Goal: Task Accomplishment & Management: Use online tool/utility

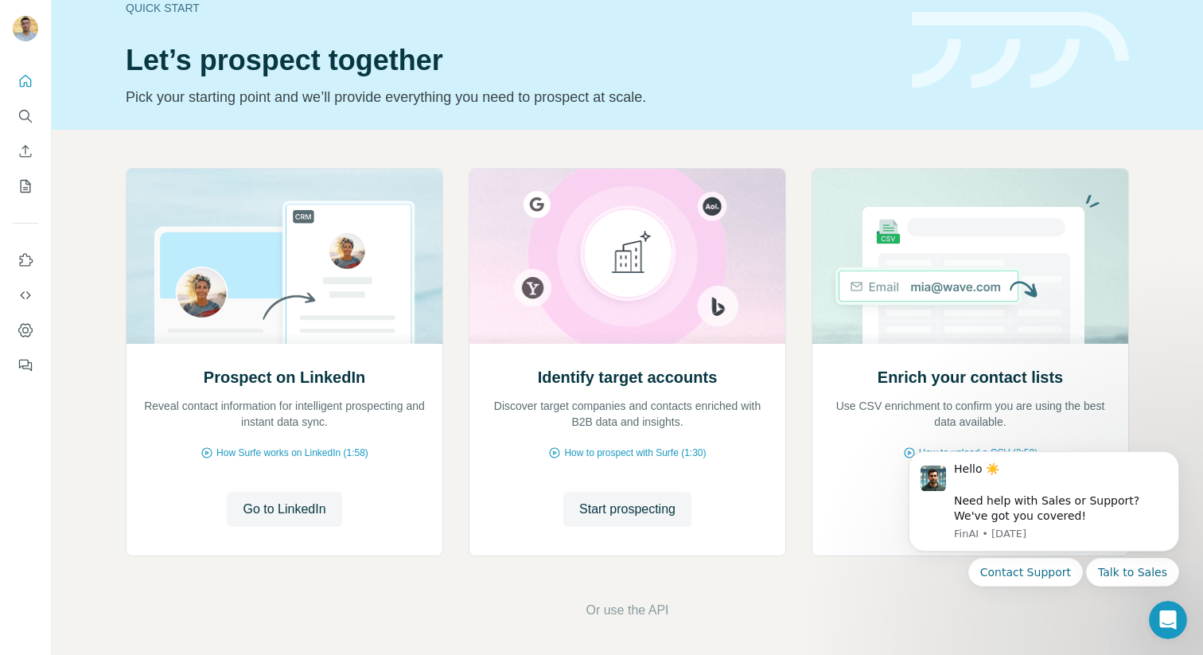
scroll to position [33, 0]
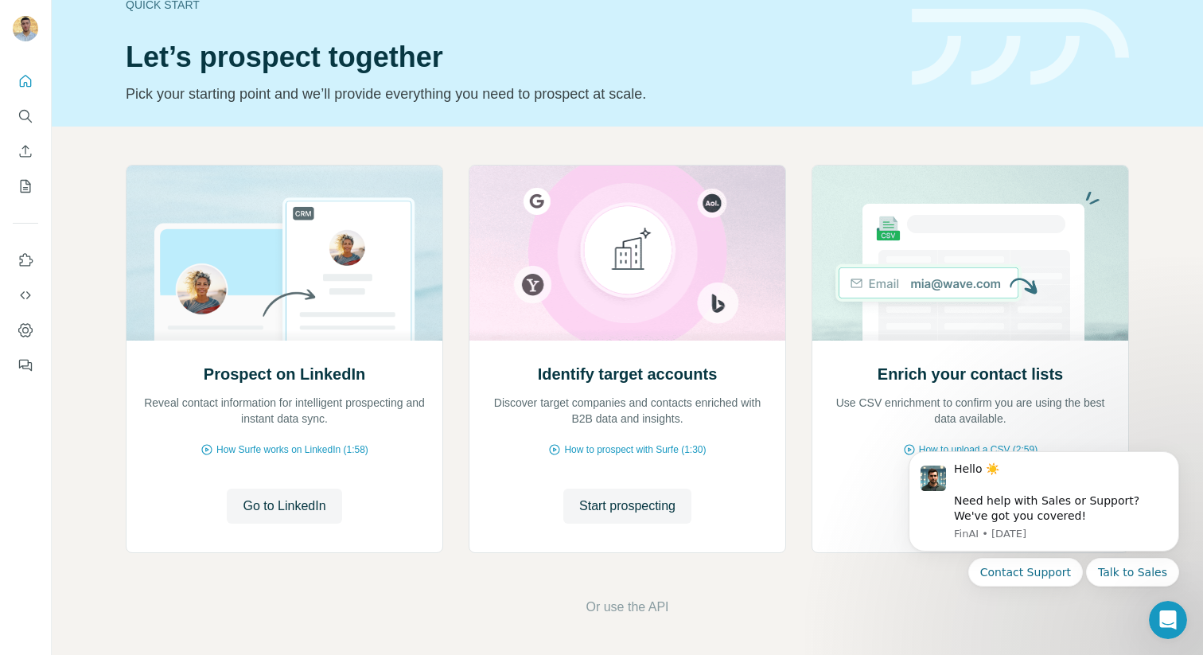
click at [1144, 405] on div "Prospect on LinkedIn Reveal contact information for intelligent prospecting and…" at bounding box center [628, 391] width 1152 height 528
click at [1173, 455] on icon "Dismiss notification" at bounding box center [1175, 457] width 6 height 6
click at [28, 189] on icon "My lists" at bounding box center [26, 186] width 16 height 16
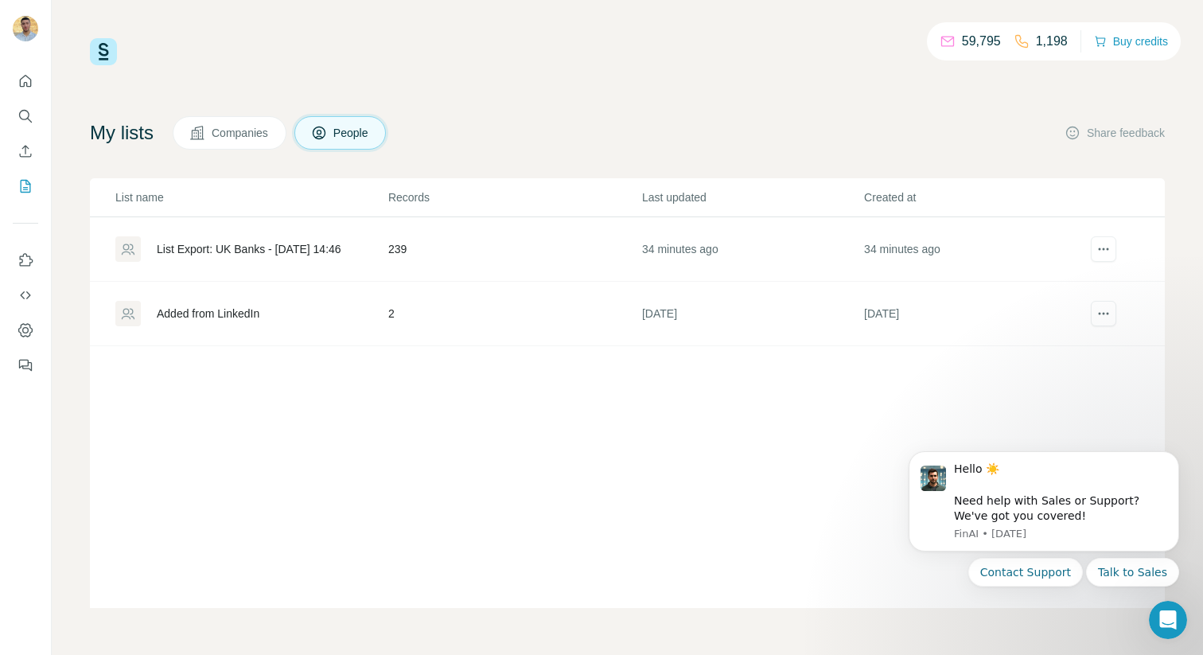
click at [240, 254] on div "List Export: UK Banks - [DATE] 14:46" at bounding box center [249, 249] width 185 height 16
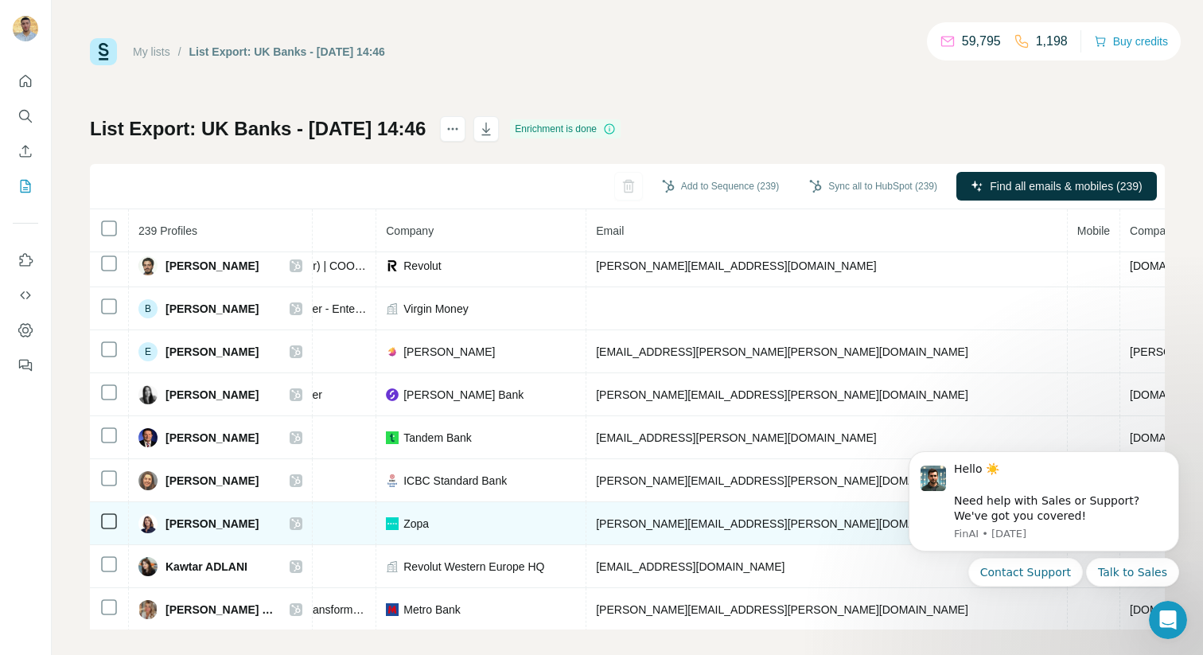
scroll to position [0, 334]
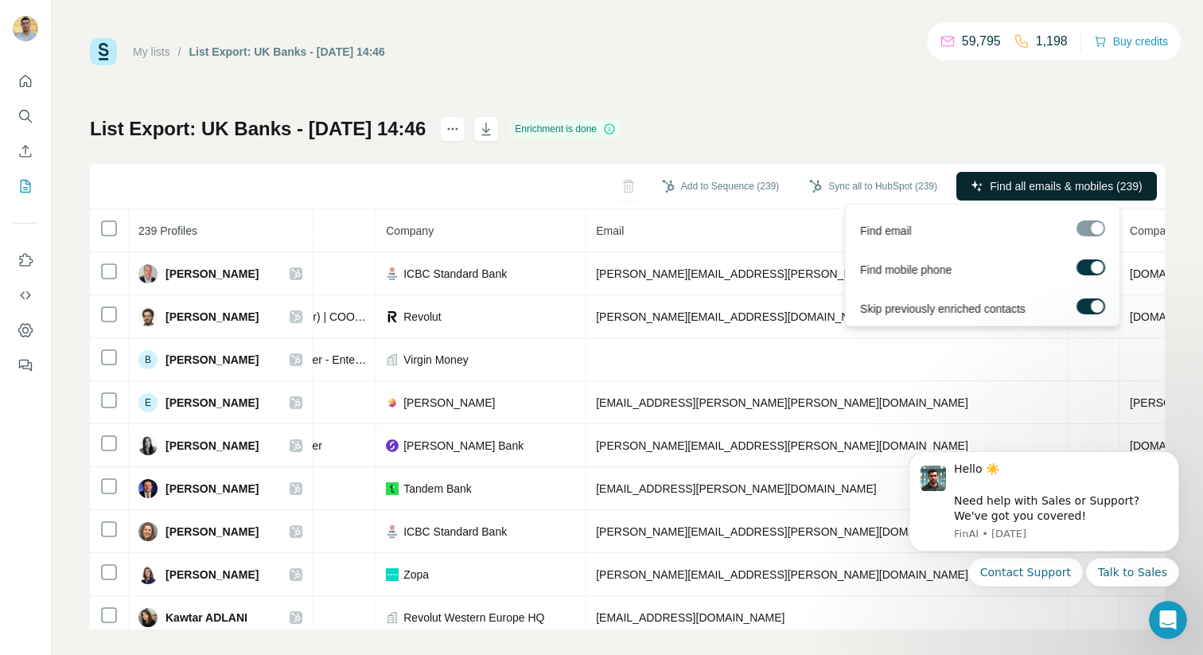
click at [1005, 196] on button "Find all emails & mobiles (239)" at bounding box center [1057, 186] width 201 height 29
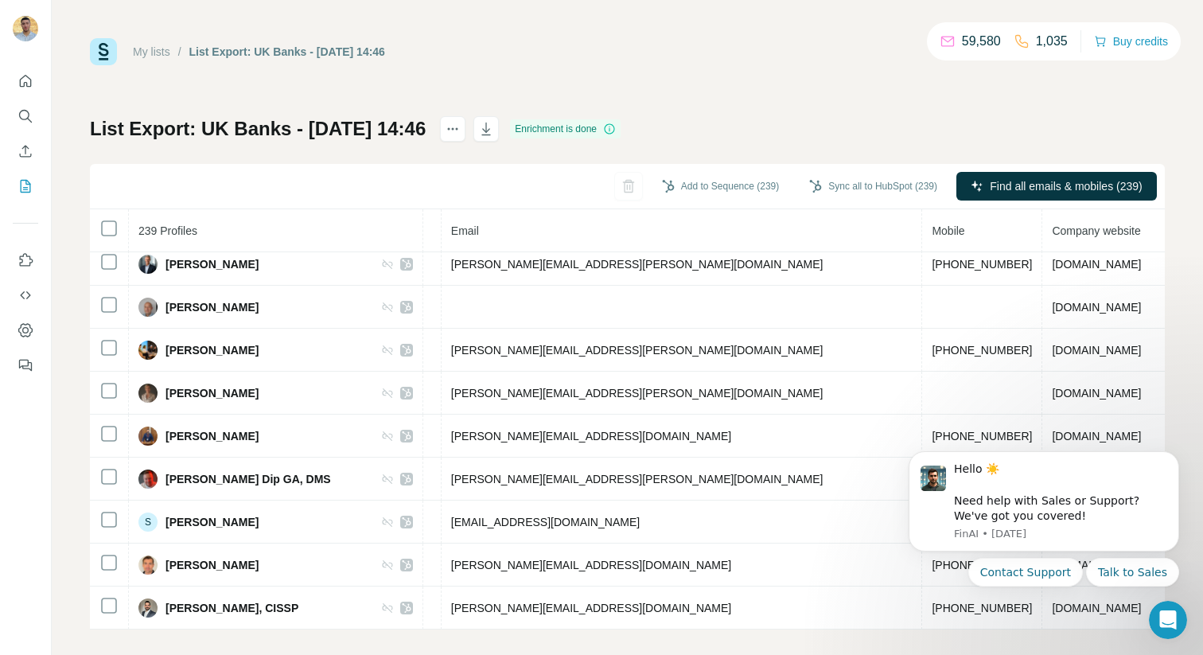
scroll to position [2425, 590]
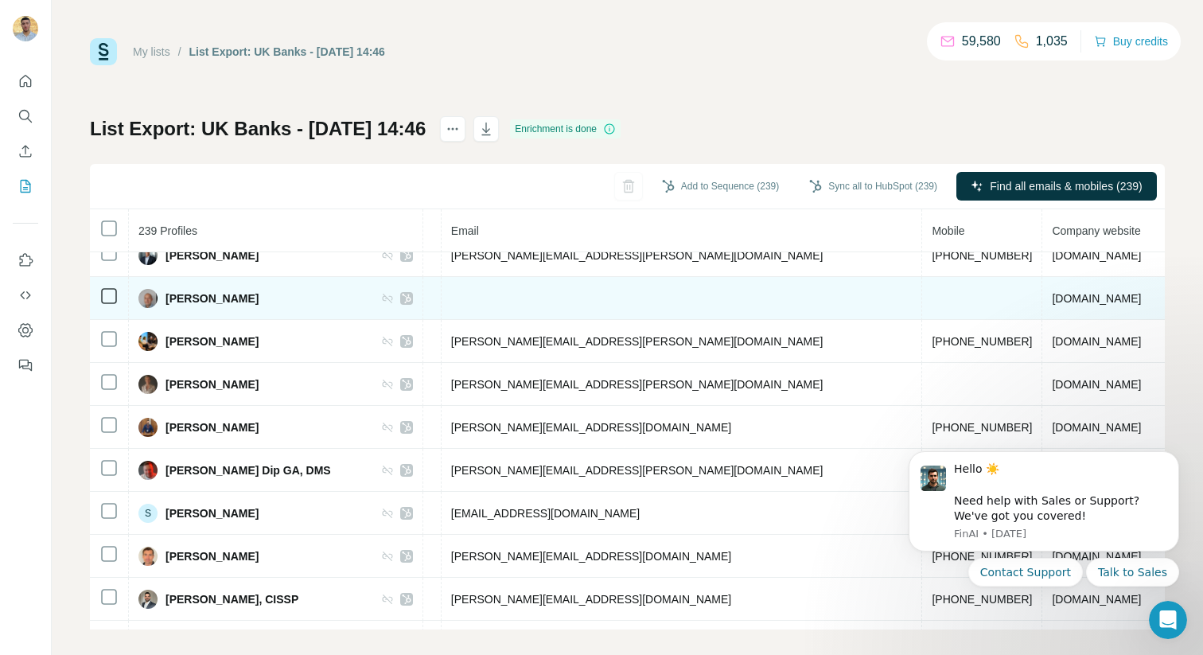
click at [475, 294] on td at bounding box center [683, 298] width 482 height 43
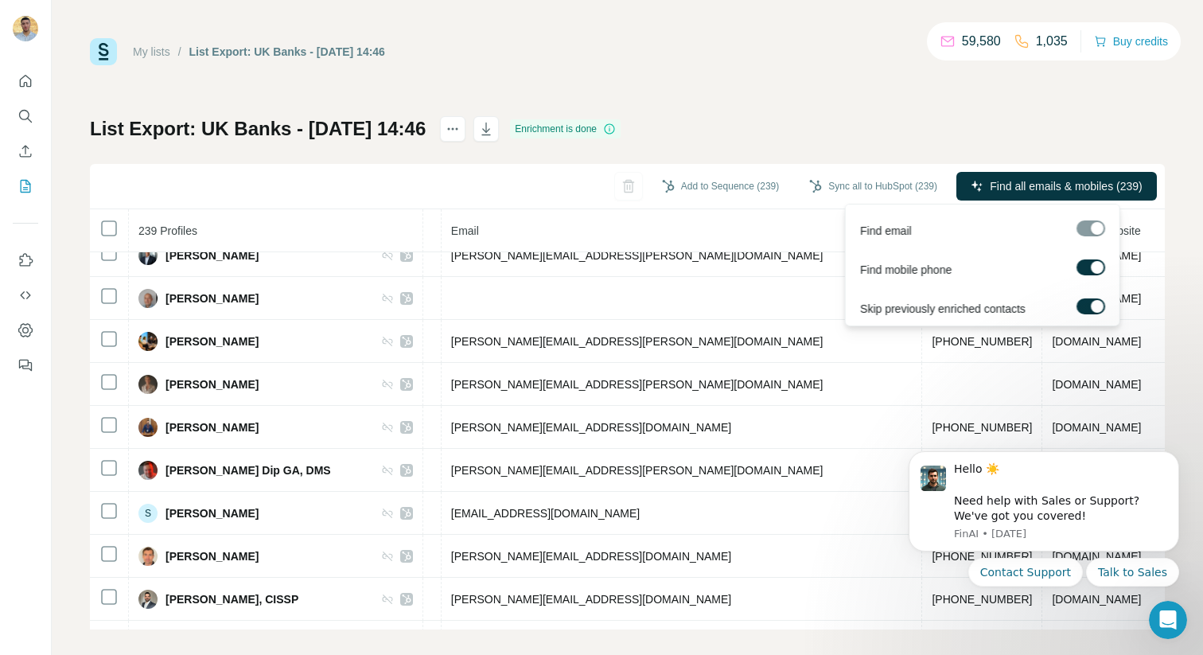
click at [1098, 231] on div at bounding box center [1091, 228] width 29 height 16
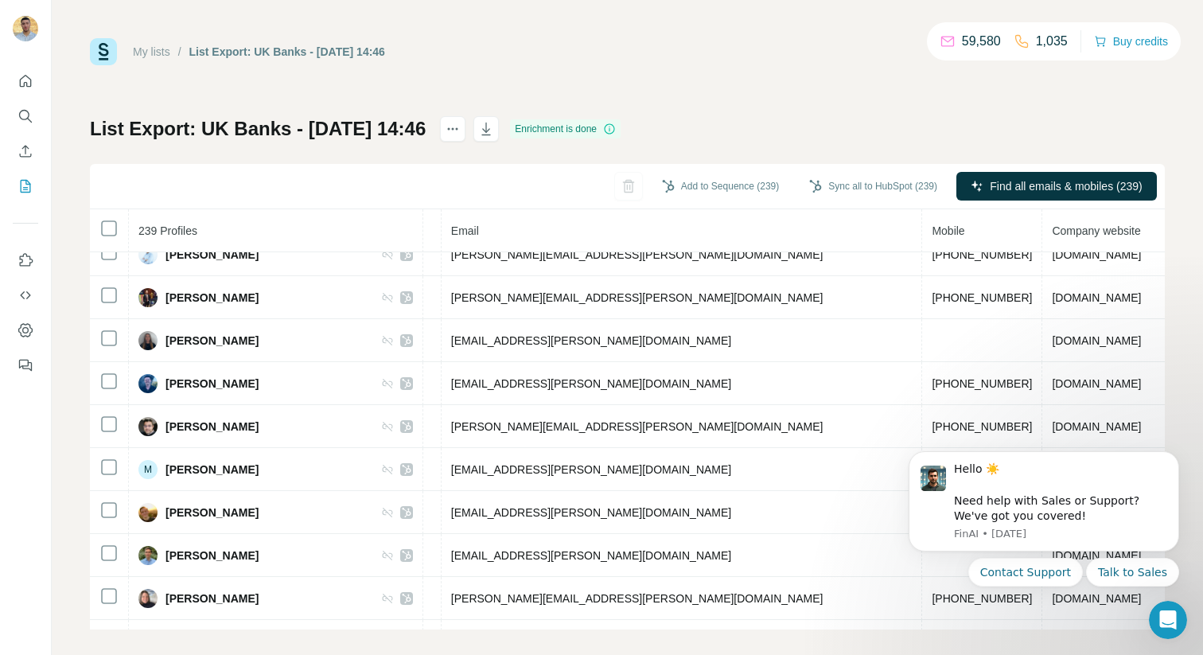
scroll to position [0, 590]
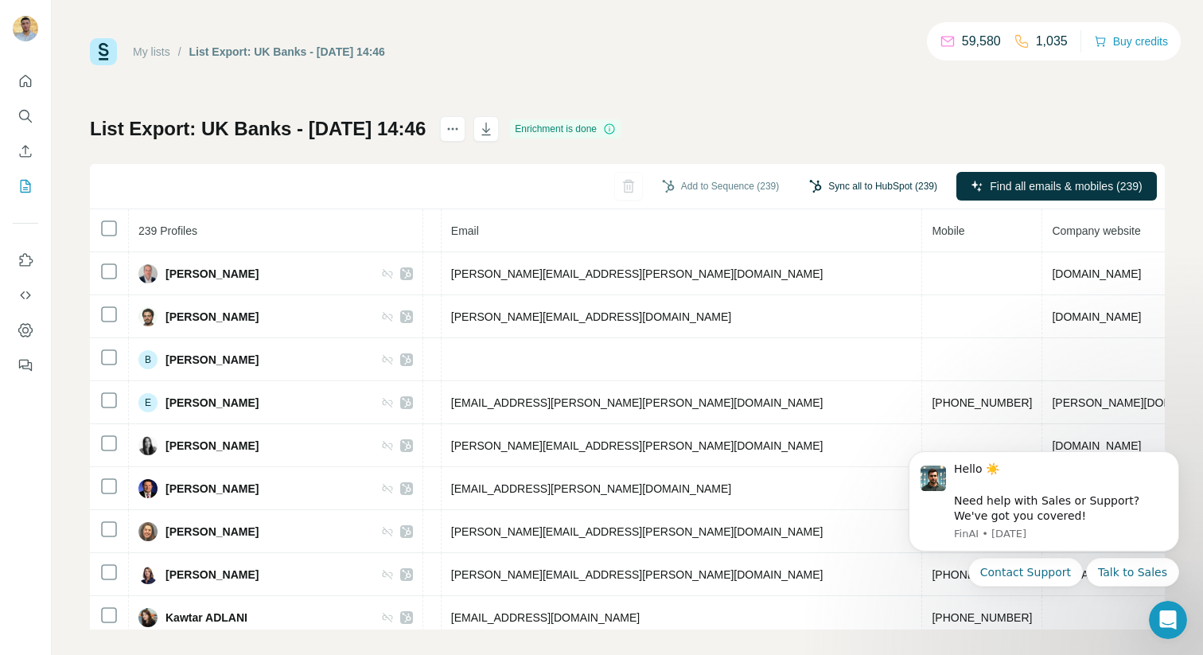
click at [853, 187] on button "Sync all to HubSpot (239)" at bounding box center [873, 186] width 150 height 24
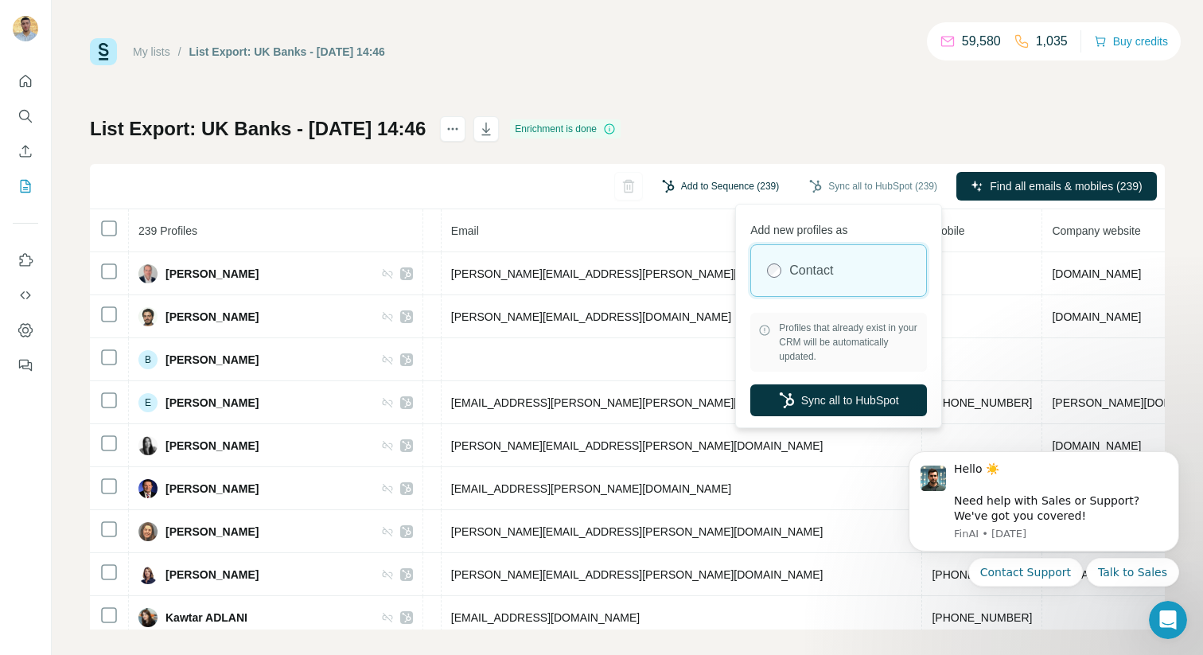
click at [722, 184] on button "Add to Sequence (239)" at bounding box center [720, 186] width 139 height 24
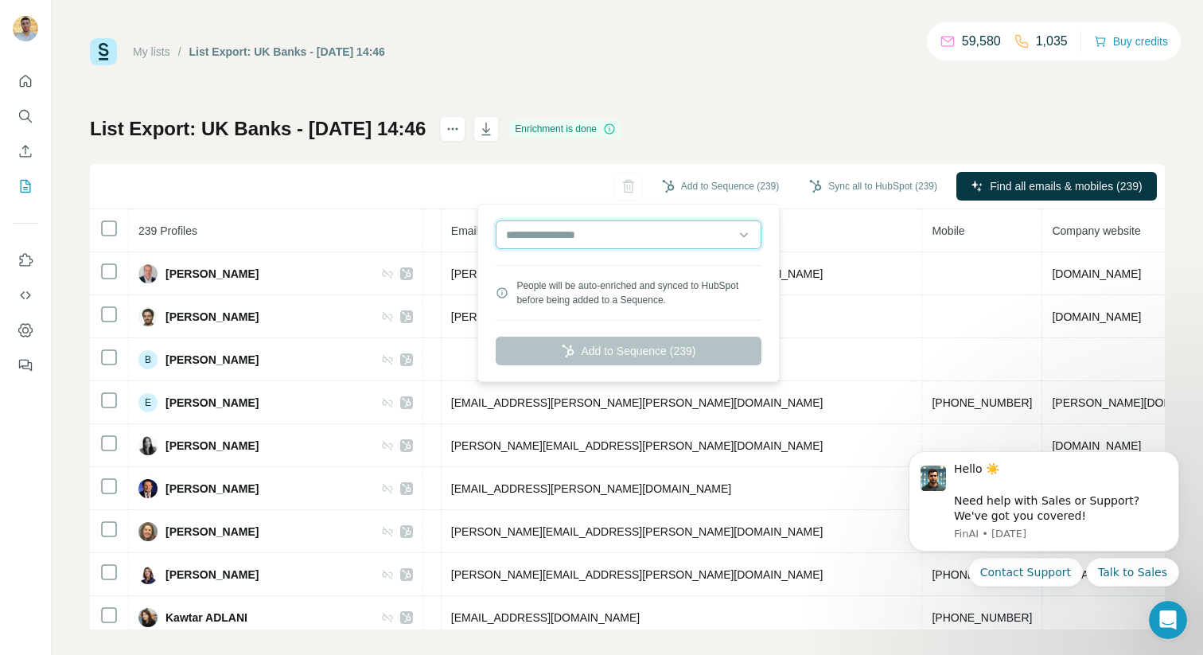
click at [712, 234] on input "text" at bounding box center [629, 234] width 266 height 29
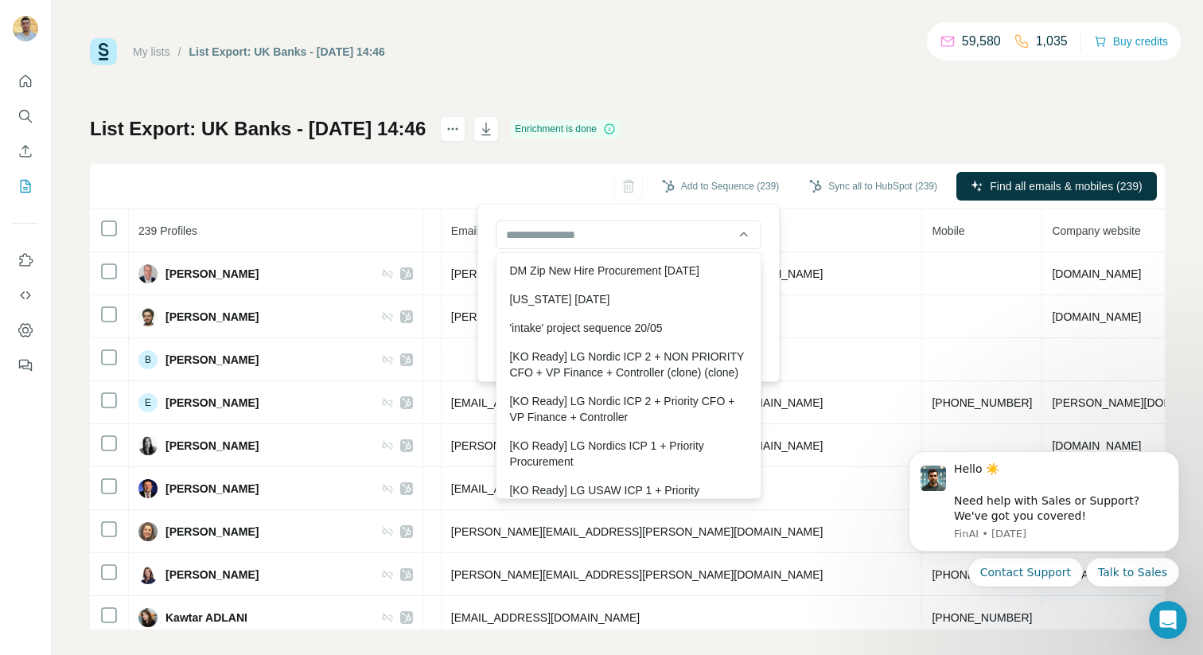
click at [748, 136] on div "List Export: [GEOGRAPHIC_DATA] Banks - [DATE] 14:46 Enrichment is done Add to S…" at bounding box center [627, 372] width 1075 height 513
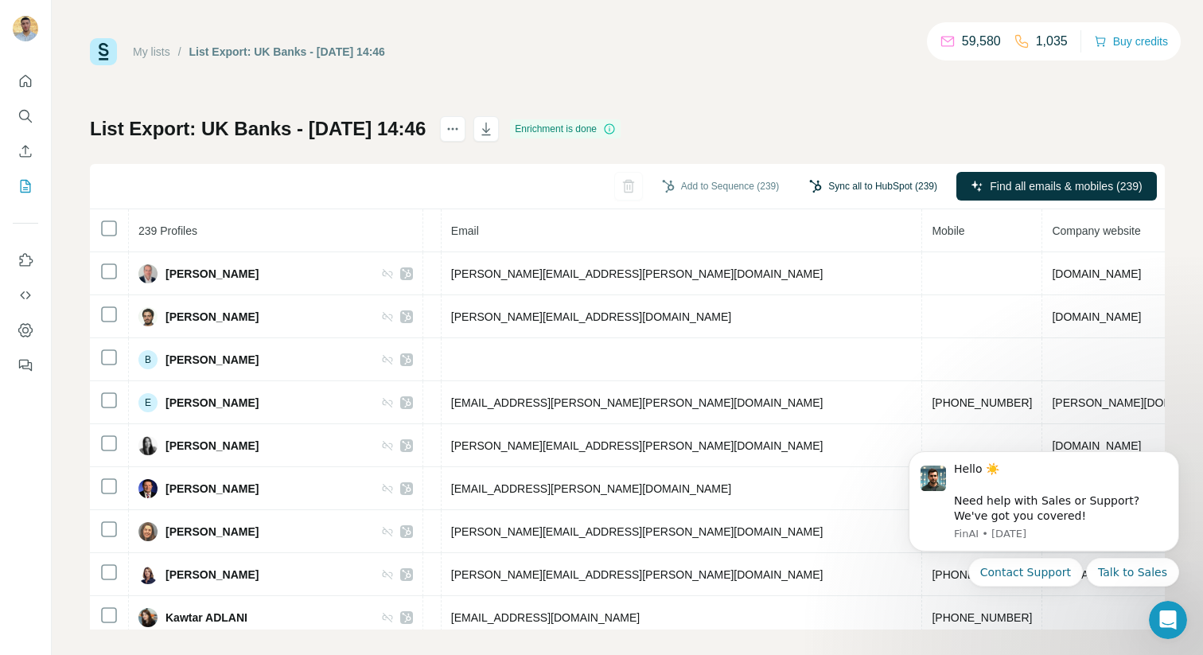
click at [840, 192] on button "Sync all to HubSpot (239)" at bounding box center [873, 186] width 150 height 24
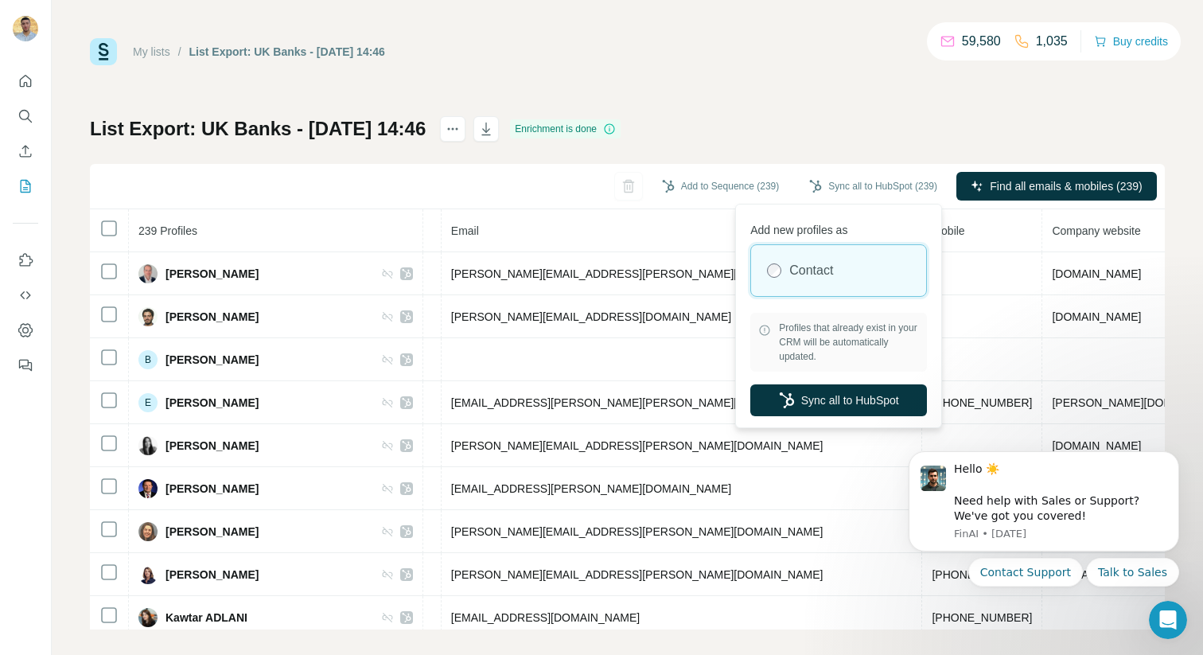
click at [824, 337] on span "Profiles that already exist in your CRM will be automatically updated." at bounding box center [849, 342] width 140 height 43
click at [839, 395] on button "Sync all to HubSpot" at bounding box center [839, 400] width 177 height 32
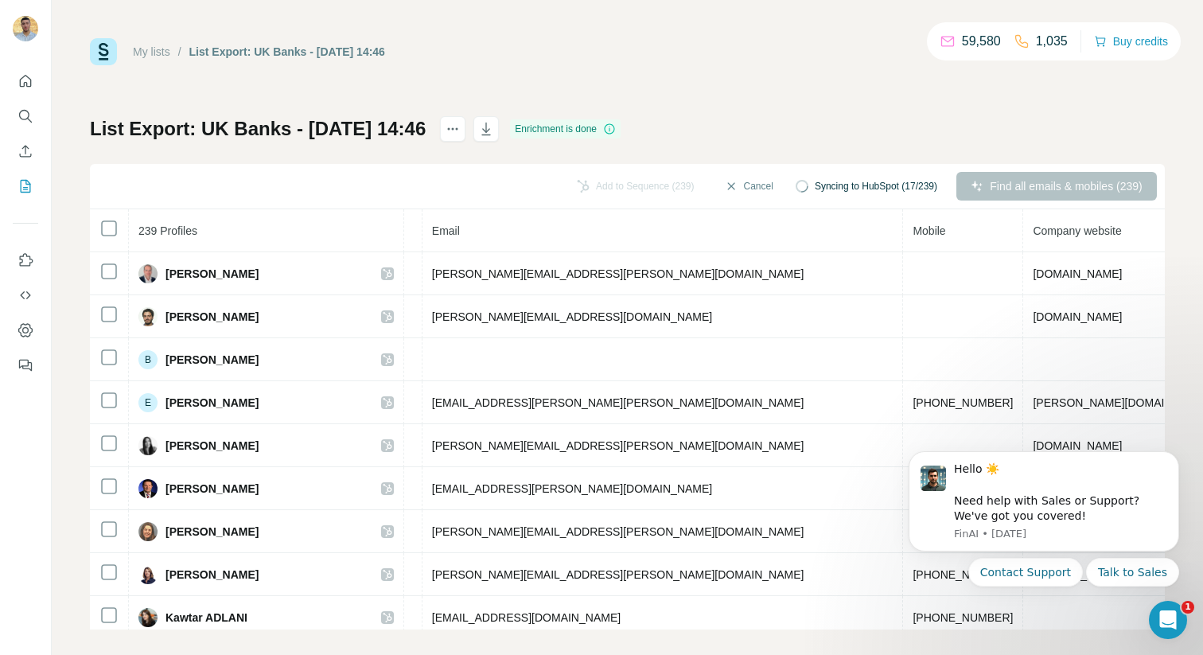
scroll to position [0, 574]
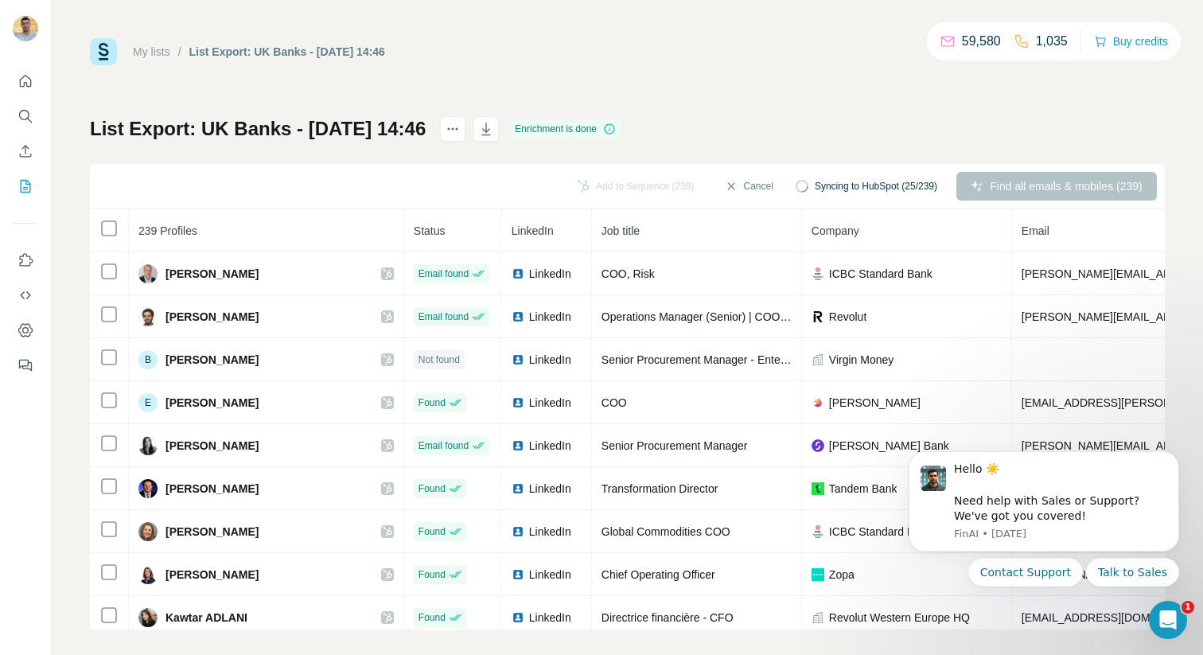
scroll to position [0, 574]
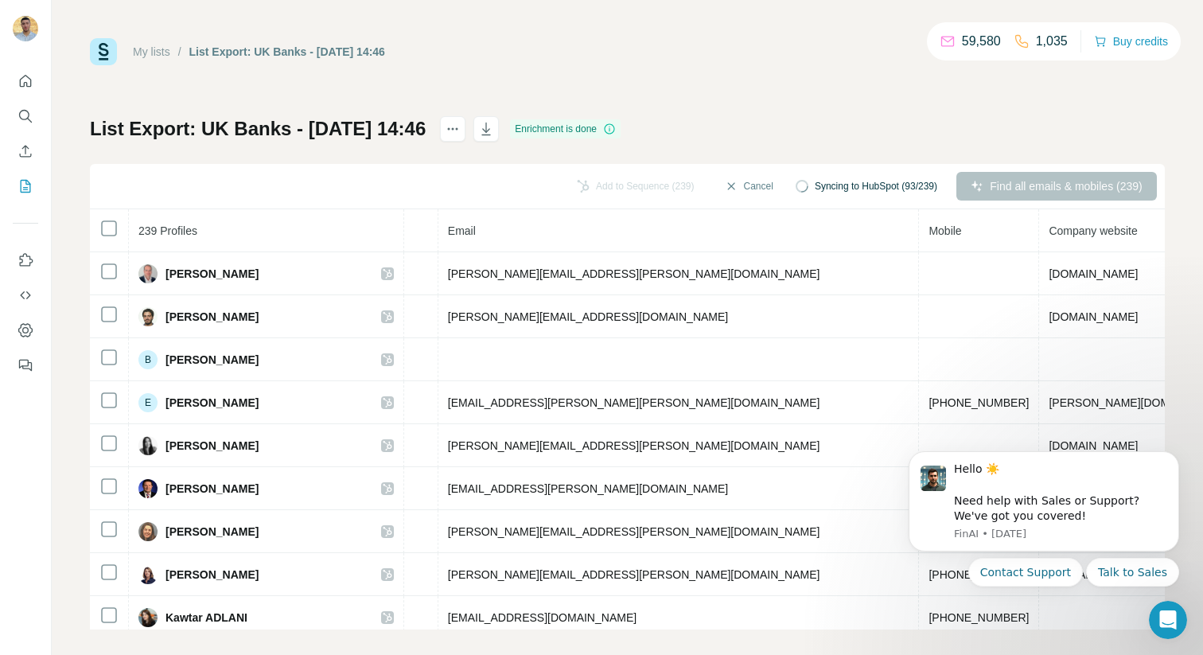
click at [938, 133] on div "List Export: UK Banks - 08/10/2025 14:46 Enrichment is done Add to Sequence (23…" at bounding box center [627, 372] width 1075 height 513
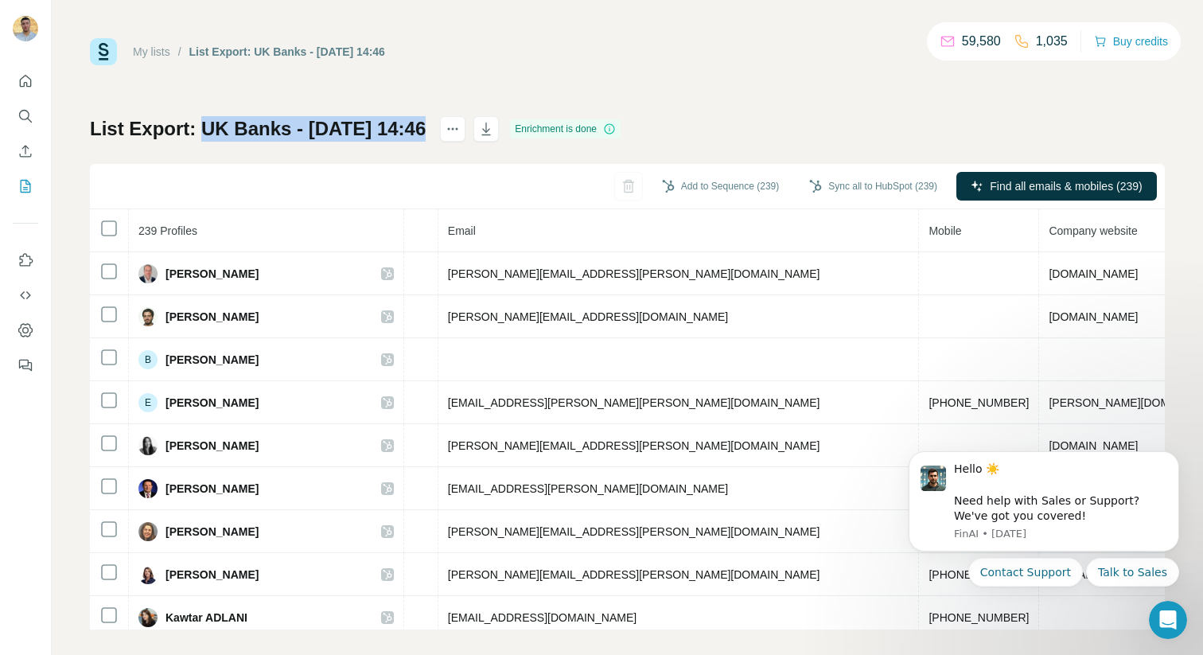
drag, startPoint x: 202, startPoint y: 127, endPoint x: 478, endPoint y: 120, distance: 276.3
click at [478, 120] on div "List Export: UK Banks - 08/10/2025 14:46 Enrichment is done" at bounding box center [355, 128] width 531 height 25
copy div "UK Banks - 08/10/2025 14:46"
drag, startPoint x: 191, startPoint y: 51, endPoint x: 419, endPoint y: 47, distance: 228.5
click at [419, 47] on div "My lists / List Export: UK Banks - 08/10/2025 14:46 59,580 1,035 Buy credits" at bounding box center [627, 51] width 1075 height 27
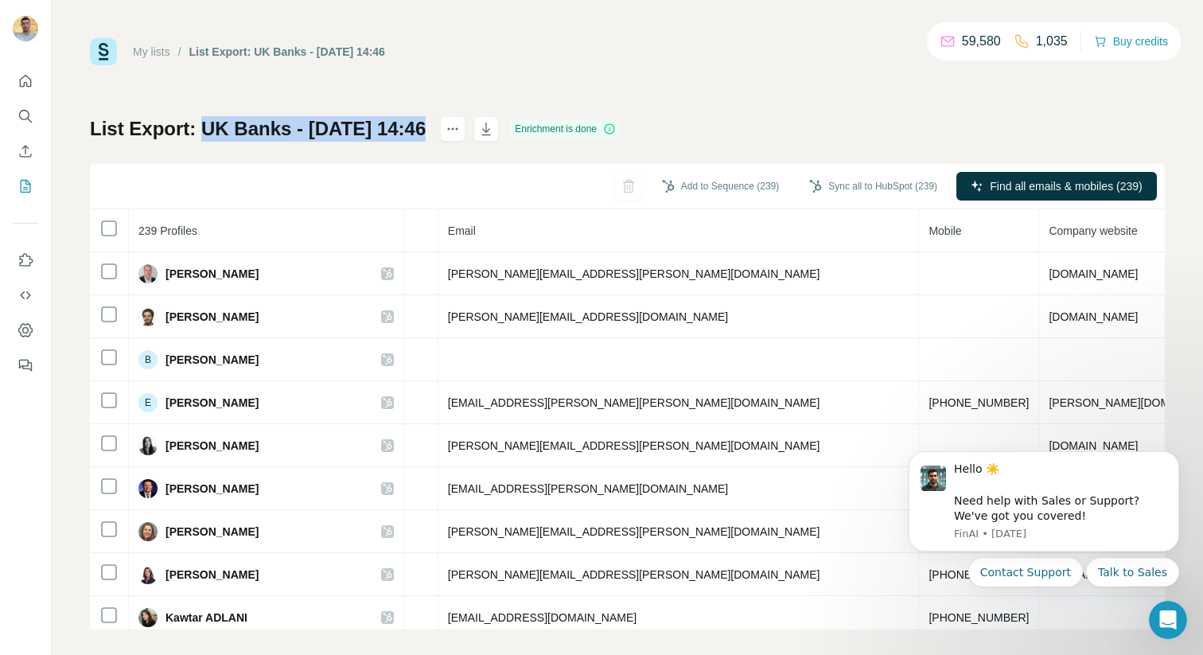
copy div "List Export: UK Banks - [DATE] 14:46"
drag, startPoint x: 470, startPoint y: 127, endPoint x: 204, endPoint y: 124, distance: 265.8
click at [204, 124] on div "List Export: UK Banks - 08/10/2025 14:46 Enrichment is done" at bounding box center [355, 128] width 531 height 25
copy h1 "UK Banks - 08/10/2025 14:46"
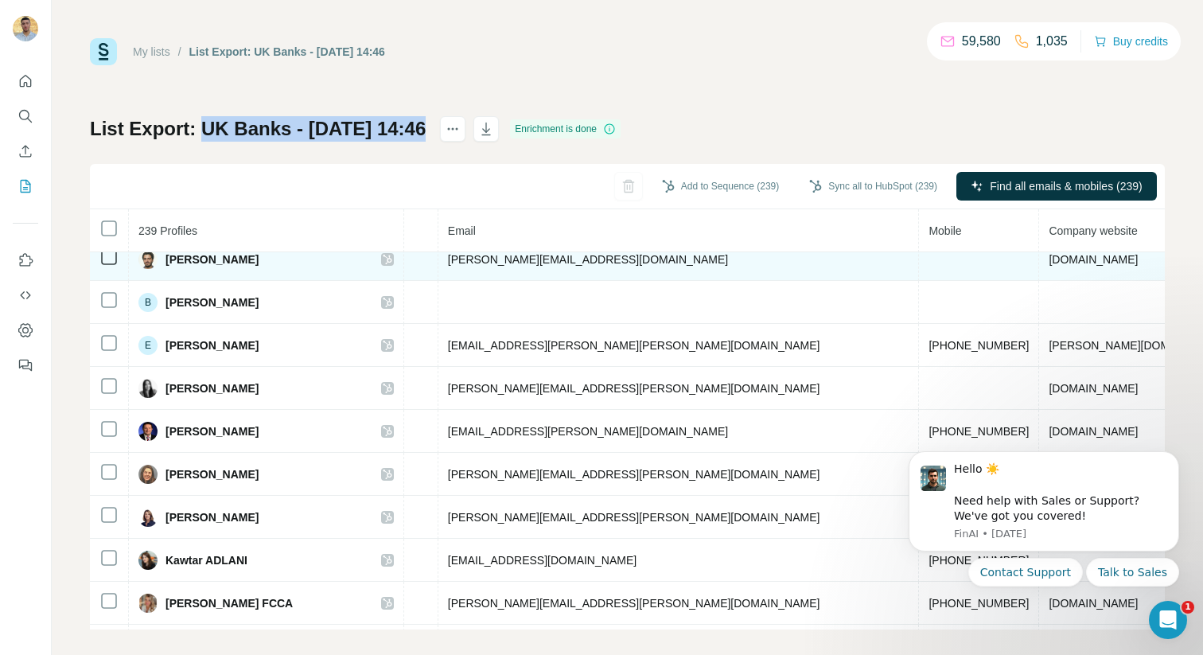
scroll to position [64, 574]
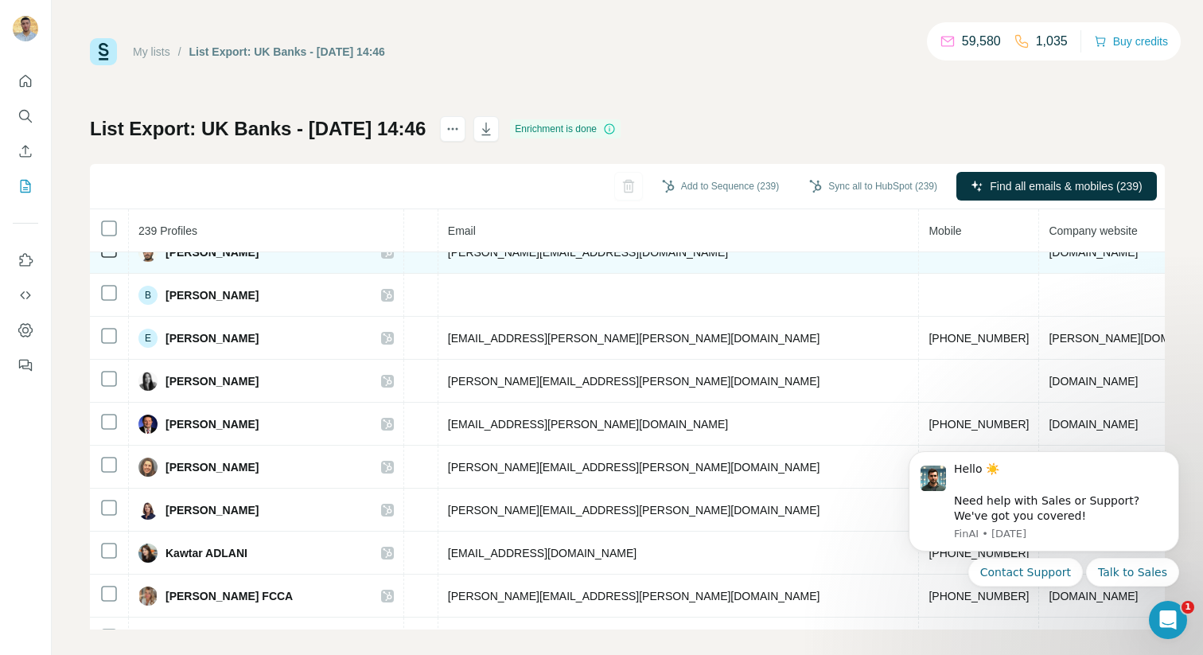
click at [919, 297] on td at bounding box center [979, 295] width 120 height 43
